Goal: Information Seeking & Learning: Learn about a topic

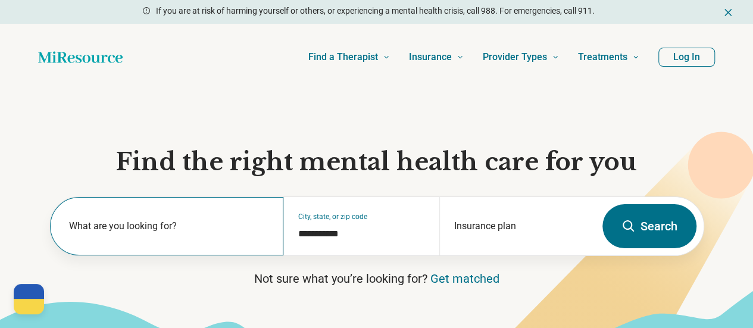
click at [187, 233] on label "What are you looking for?" at bounding box center [169, 226] width 201 height 14
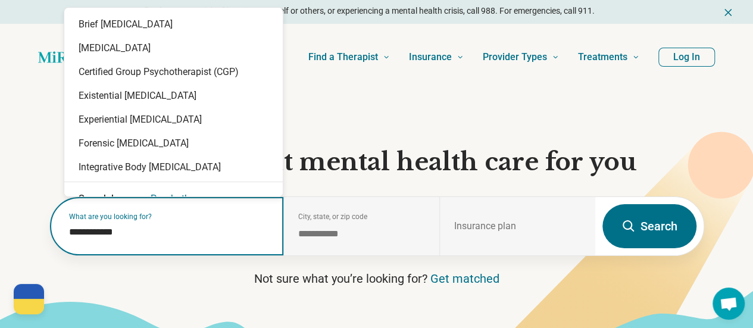
type input "**********"
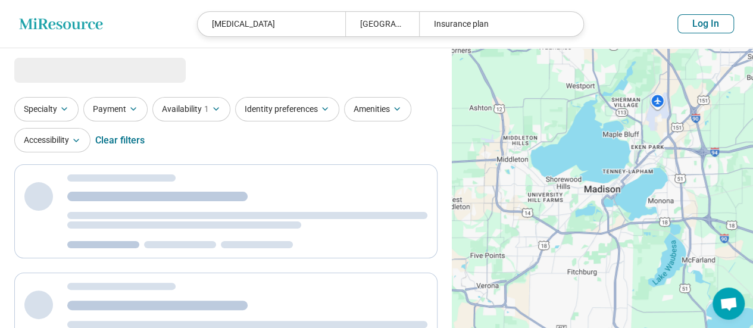
select select "***"
